Goal: Find specific page/section: Find specific page/section

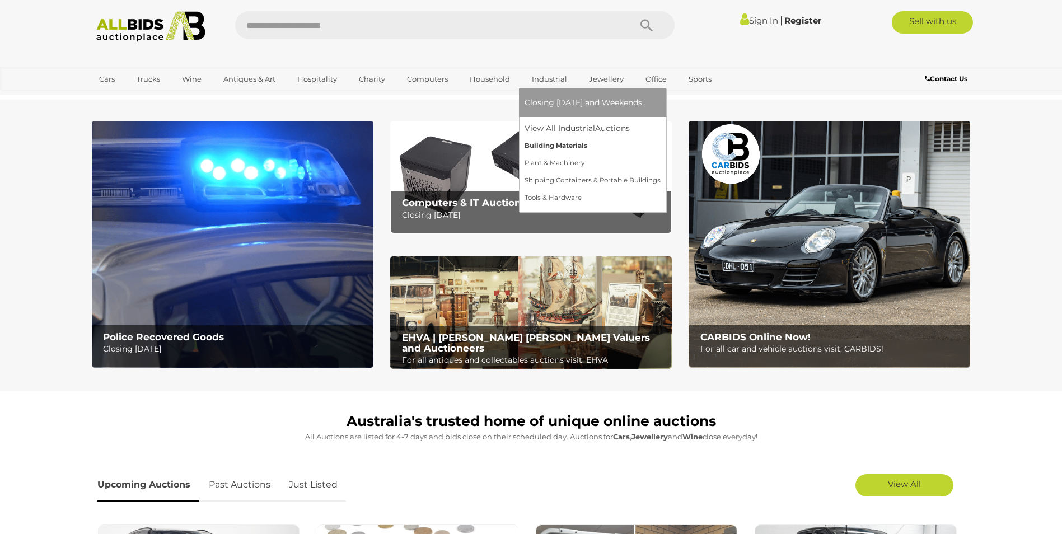
click at [551, 142] on link "Building Materials" at bounding box center [593, 145] width 136 height 17
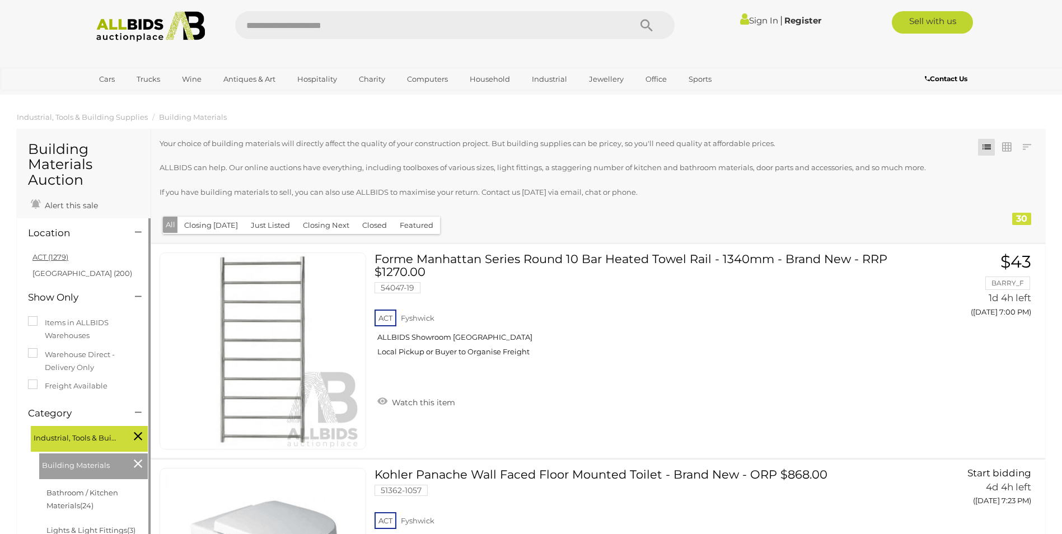
click at [55, 258] on link "ACT (1279)" at bounding box center [50, 257] width 36 height 9
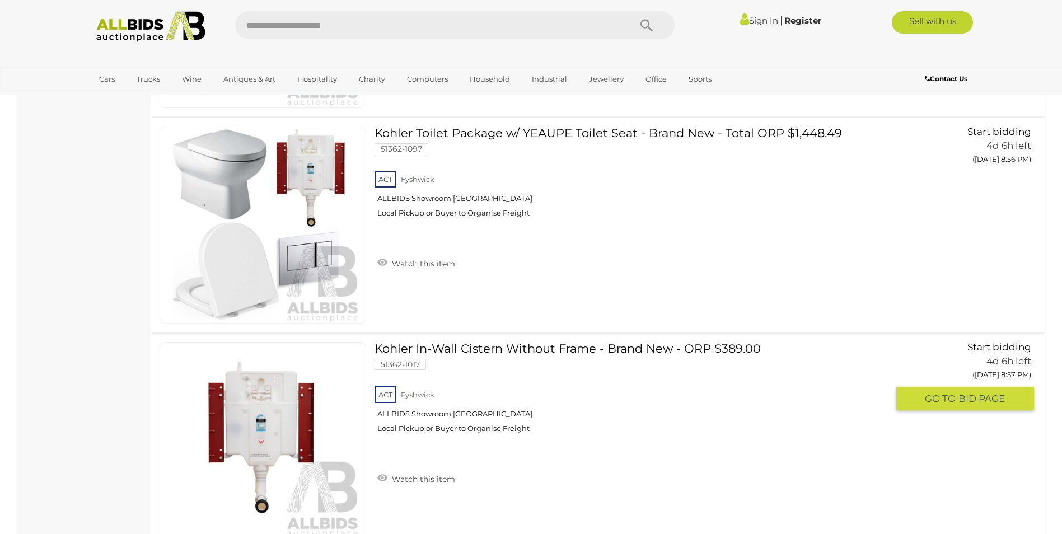
scroll to position [4200, 0]
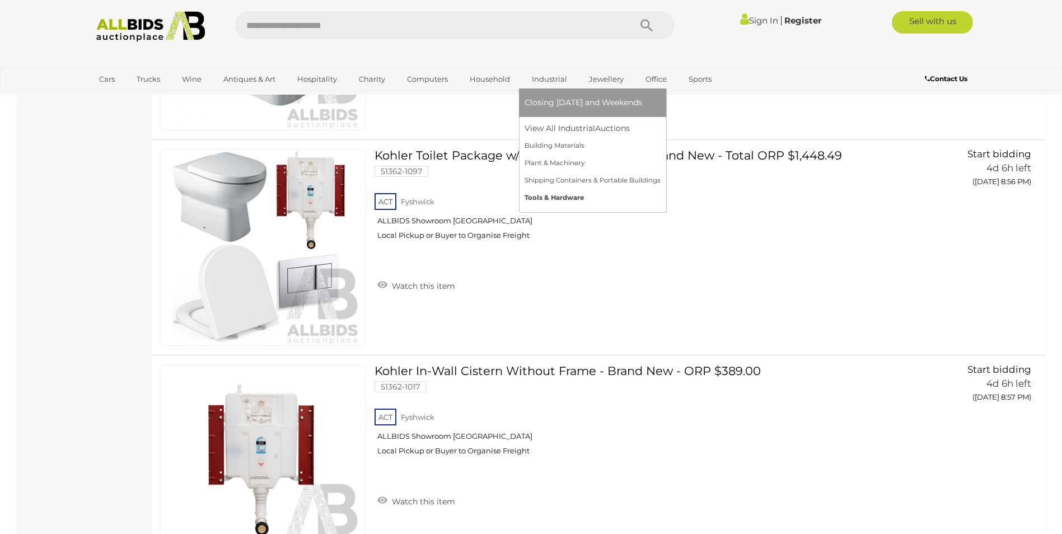
click at [548, 195] on link "Tools & Hardware" at bounding box center [593, 197] width 136 height 17
